Goal: Information Seeking & Learning: Learn about a topic

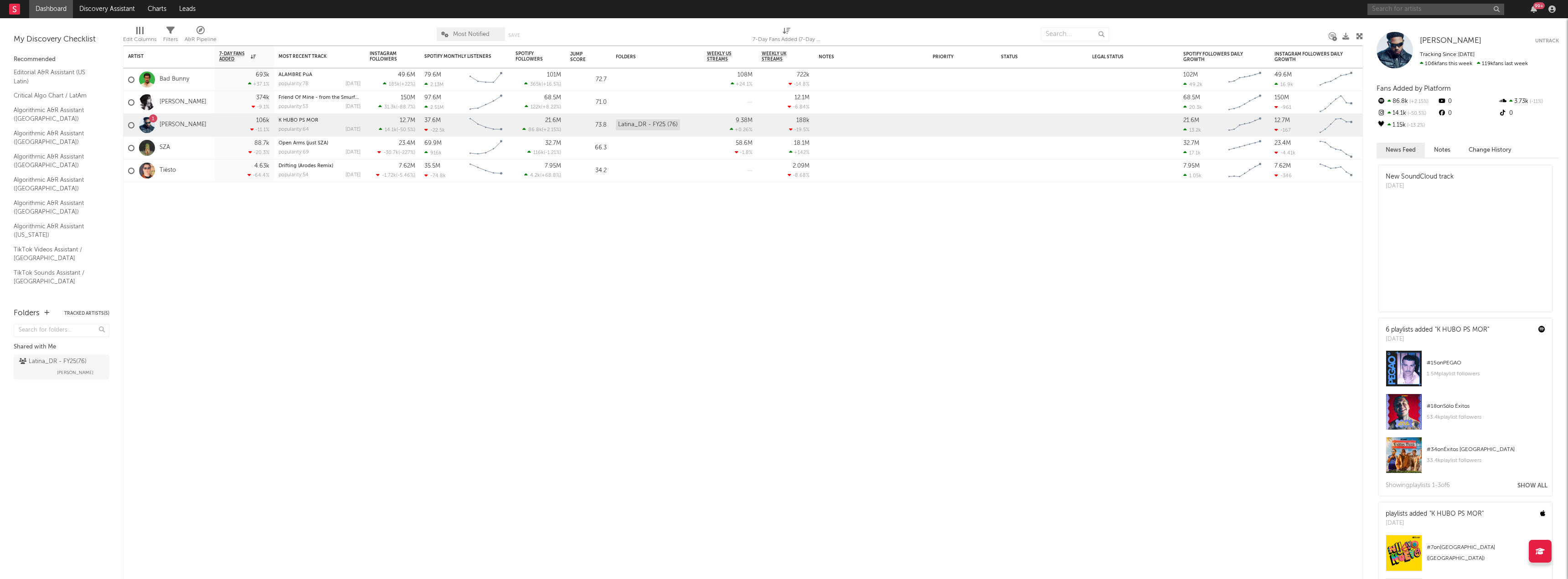
click at [1395, 13] on input "text" at bounding box center [1436, 9] width 137 height 12
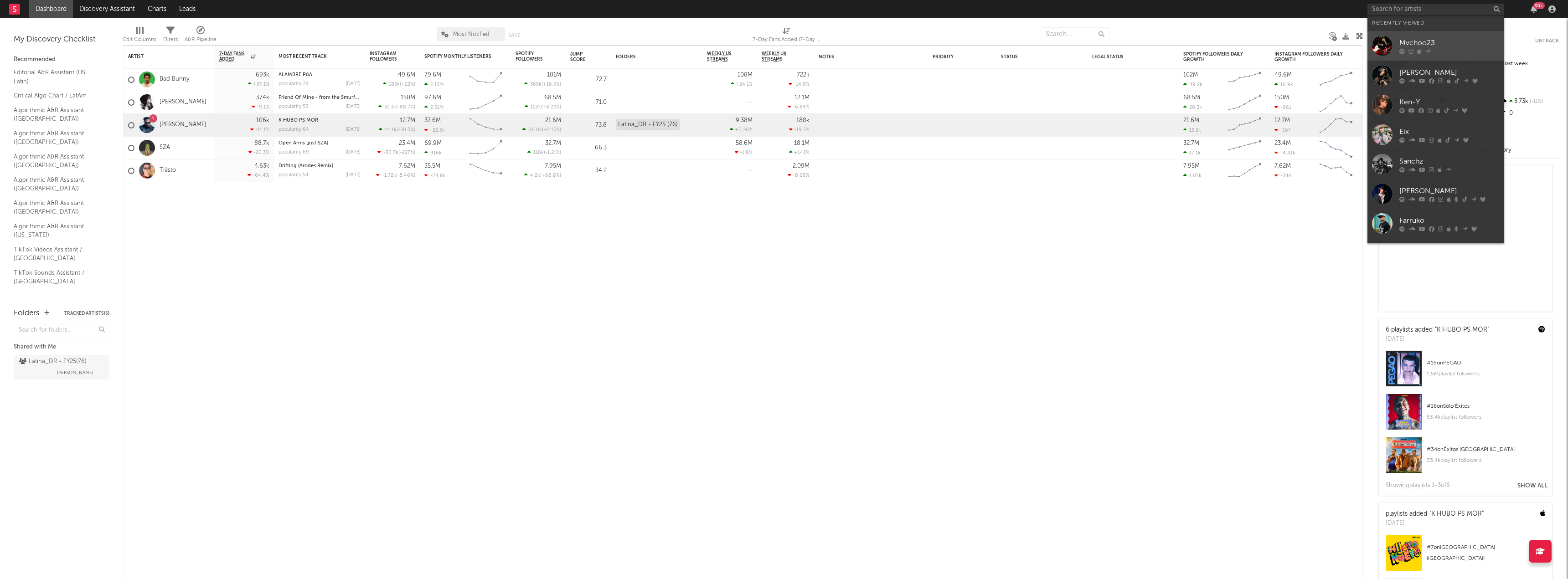
click at [1395, 38] on link "Mvchoo23" at bounding box center [1436, 46] width 137 height 30
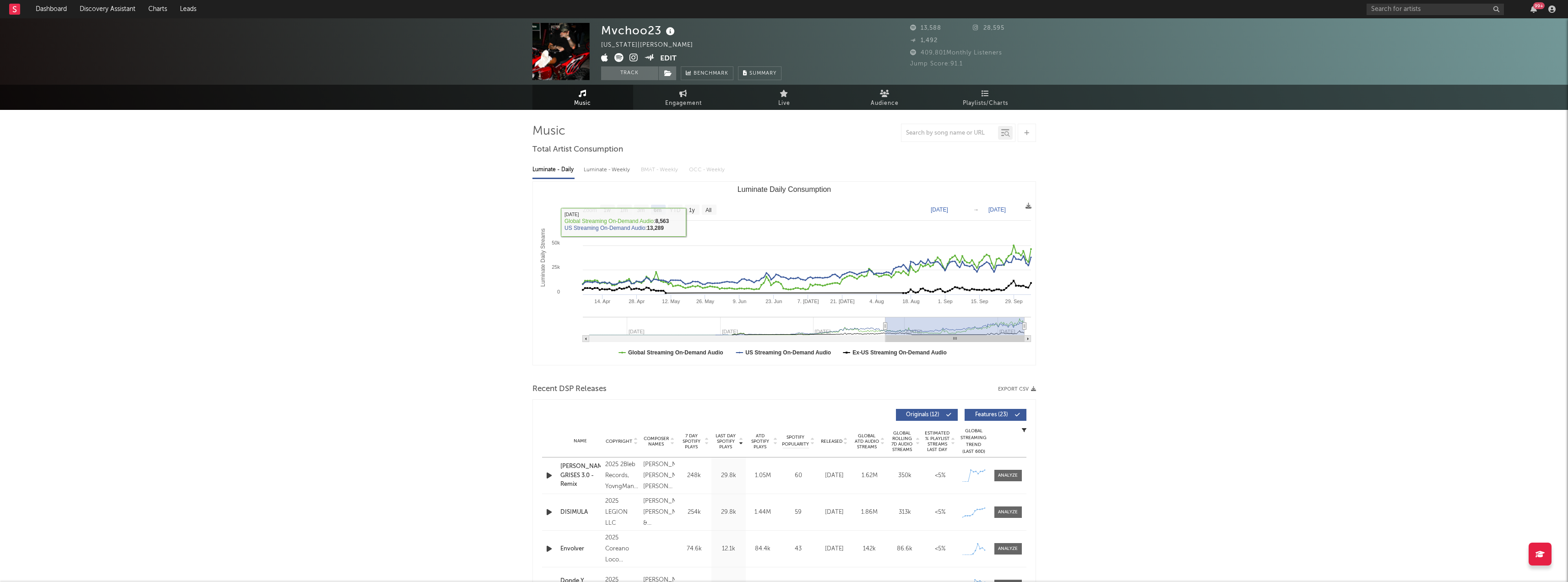
click at [703, 216] on rect "Luminate Daily Consumption" at bounding box center [784, 273] width 502 height 183
click at [702, 210] on rect "Luminate Daily Consumption" at bounding box center [709, 210] width 15 height 10
select select "All"
type input "[DATE]"
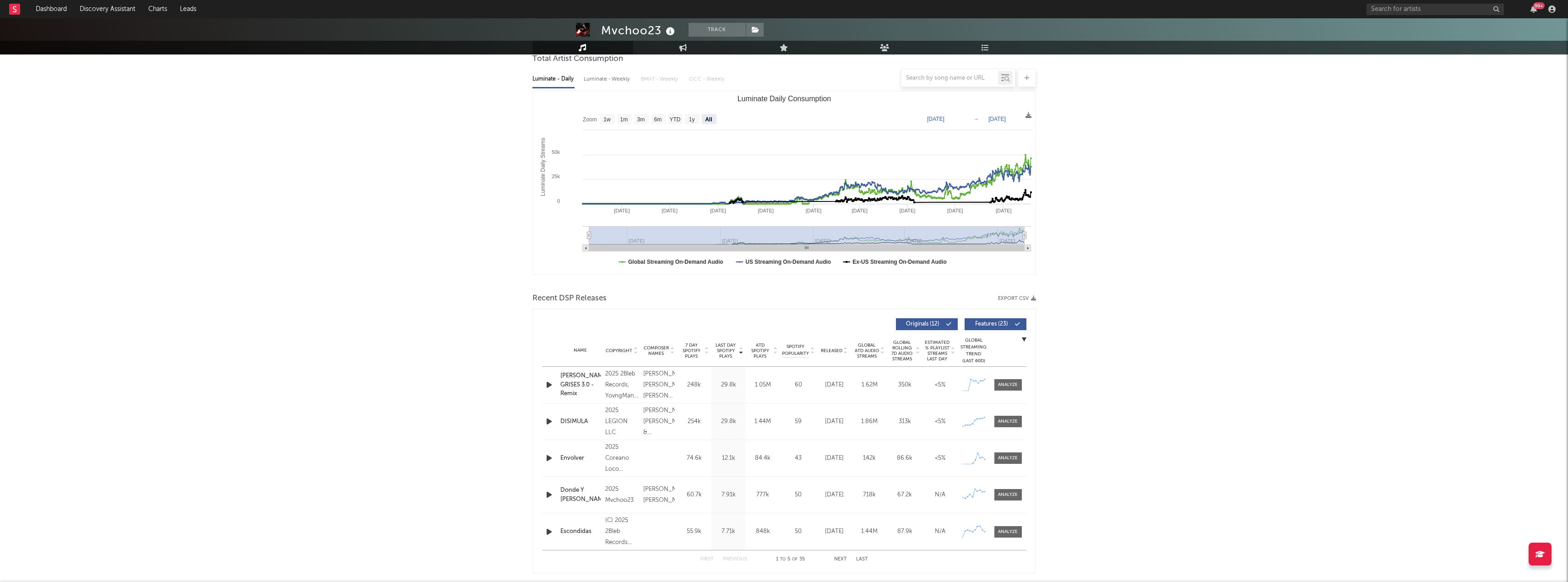
scroll to position [92, 0]
click at [987, 325] on span "Features ( 23 )" at bounding box center [992, 323] width 42 height 6
click at [1012, 462] on span at bounding box center [1007, 457] width 28 height 12
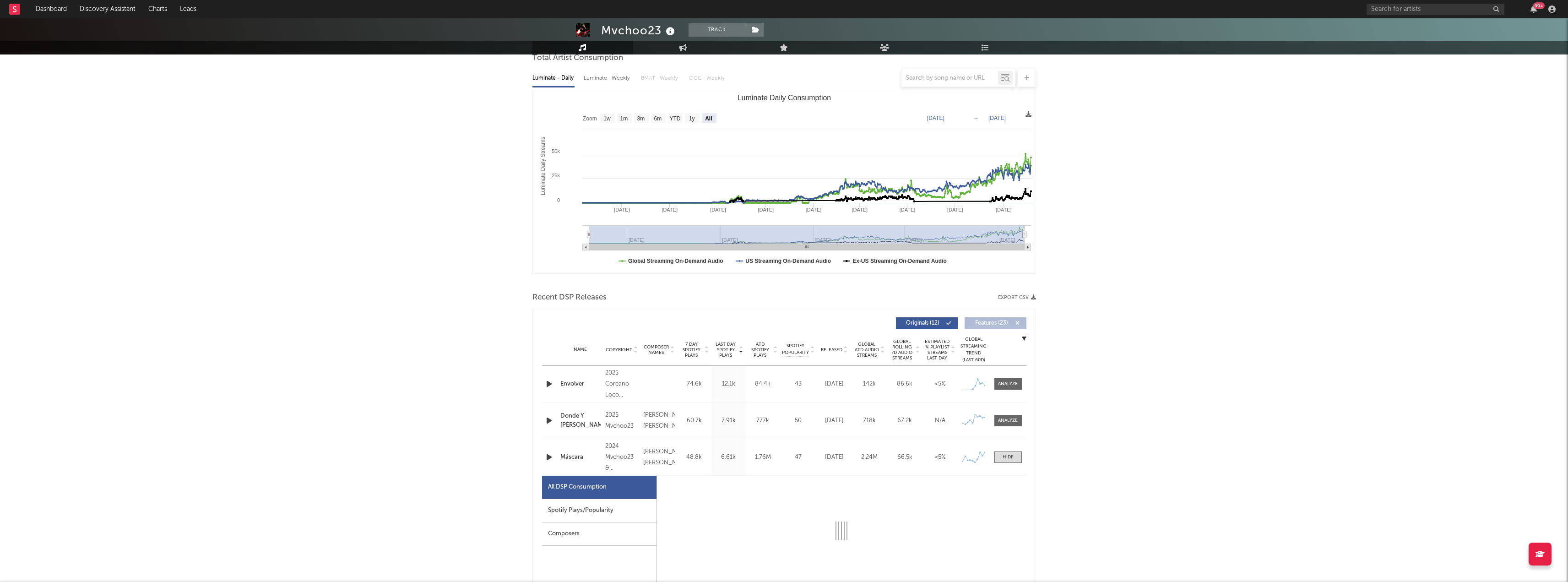
select select "6m"
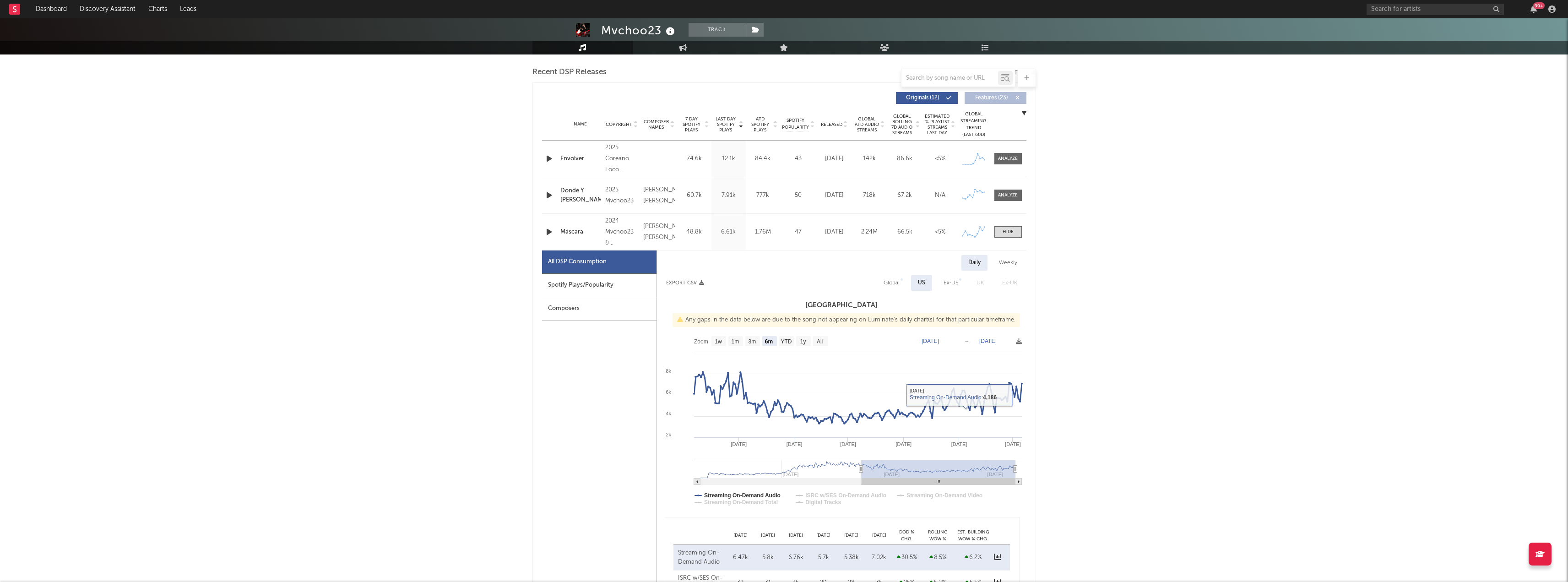
scroll to position [320, 0]
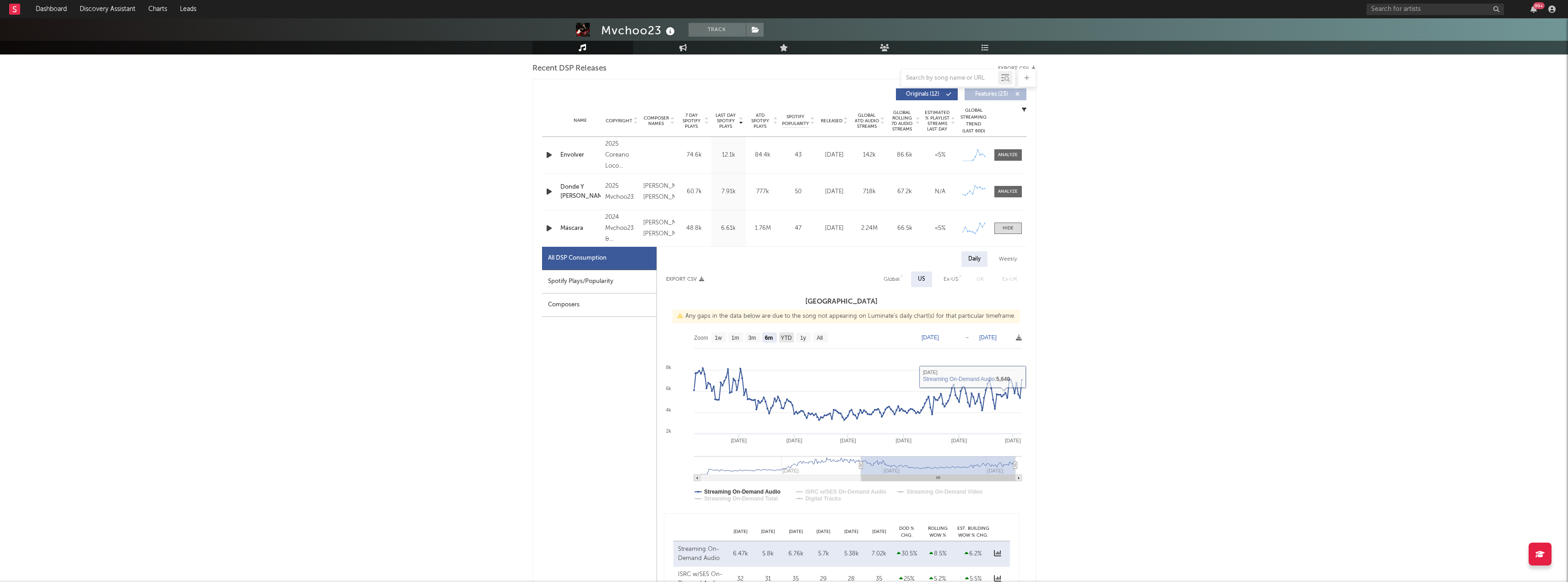
click at [787, 336] on text "YTD" at bounding box center [786, 337] width 11 height 6
select select "YTD"
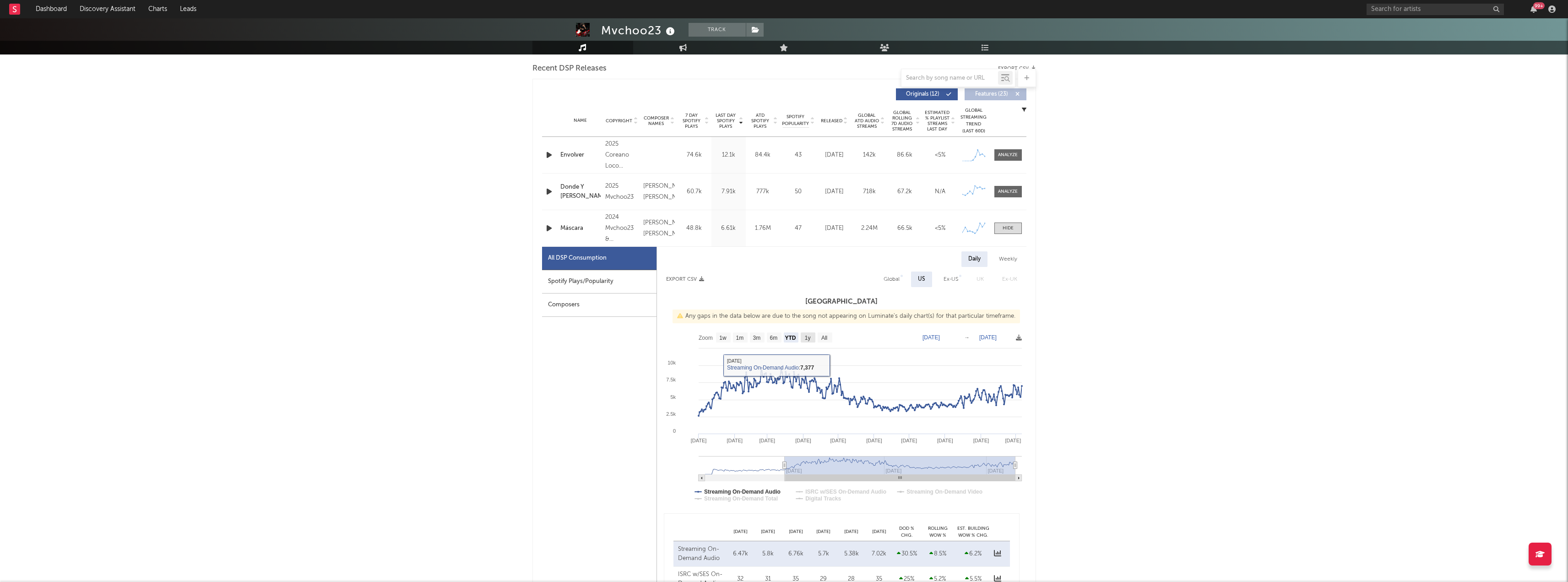
click at [808, 339] on text "1y" at bounding box center [808, 337] width 6 height 6
select select "1y"
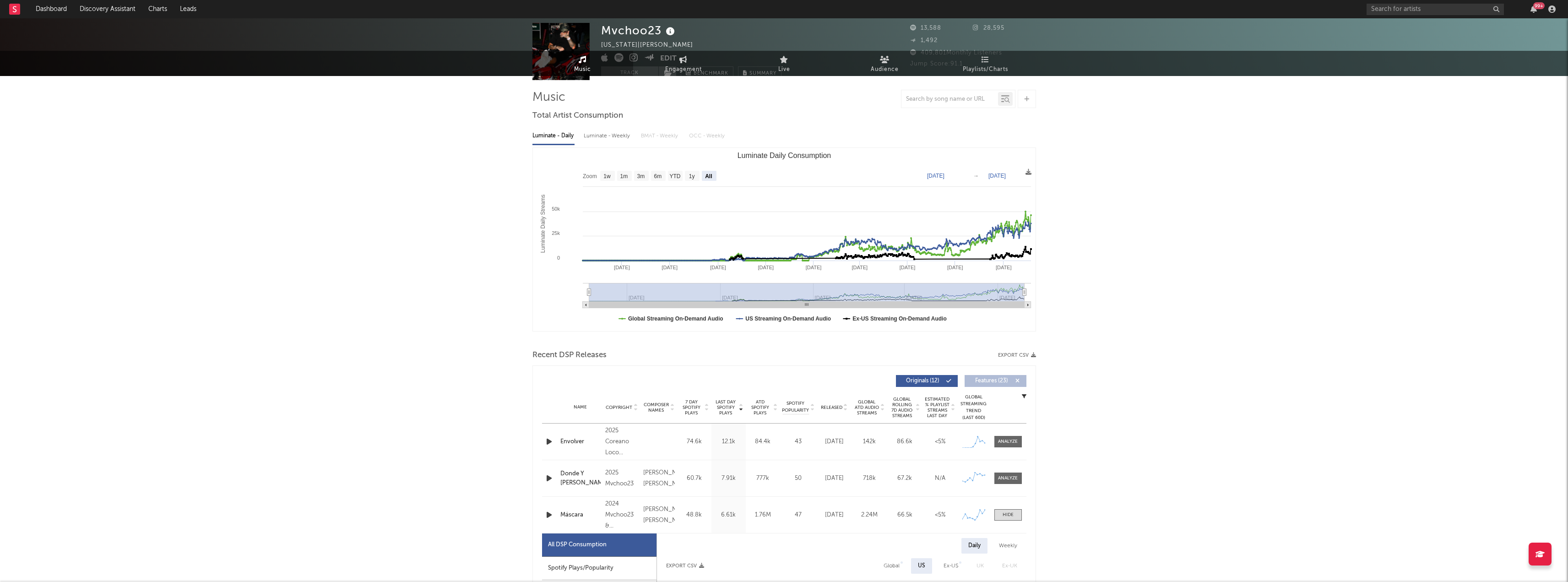
scroll to position [0, 0]
